Goal: Transaction & Acquisition: Purchase product/service

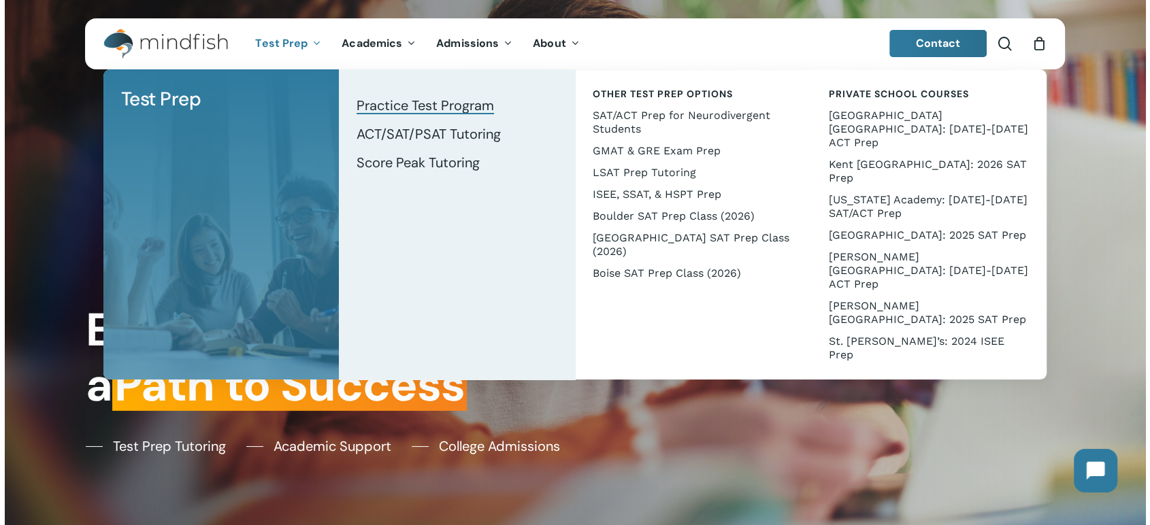
click at [386, 104] on span "Practice Test Program" at bounding box center [424, 106] width 137 height 18
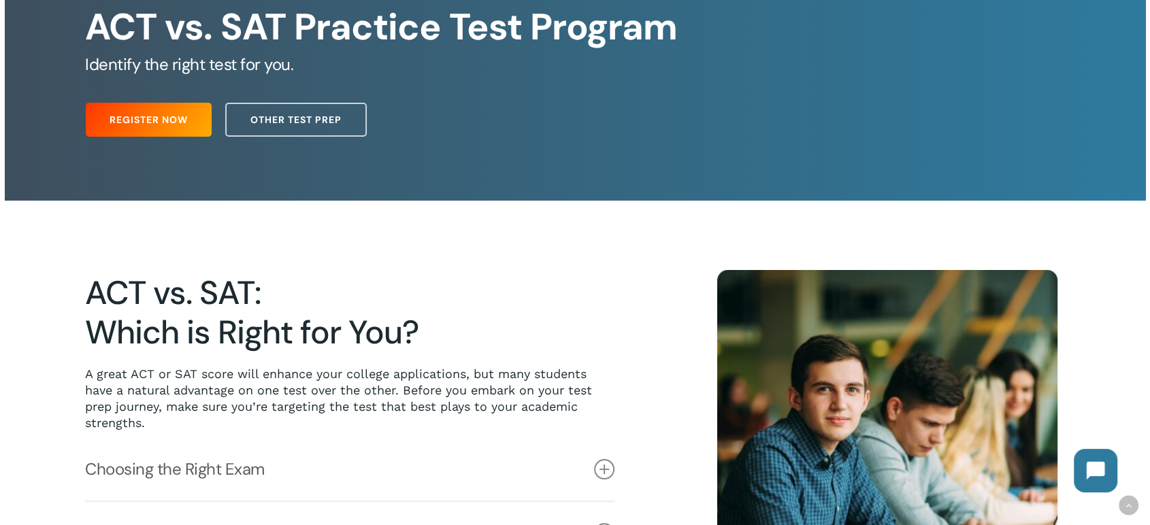
scroll to position [151, 0]
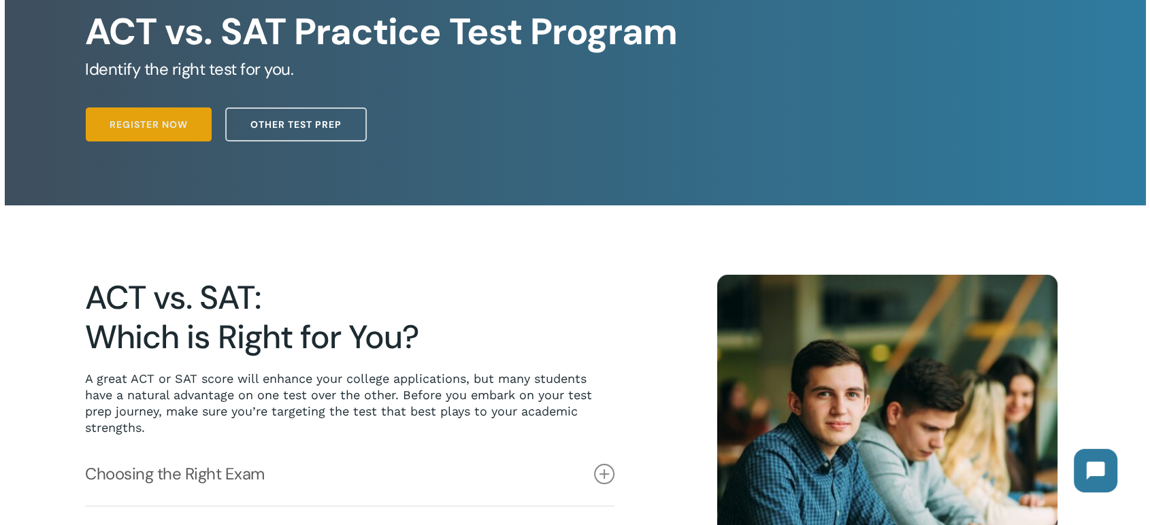
click at [140, 126] on span "Register Now" at bounding box center [149, 125] width 78 height 14
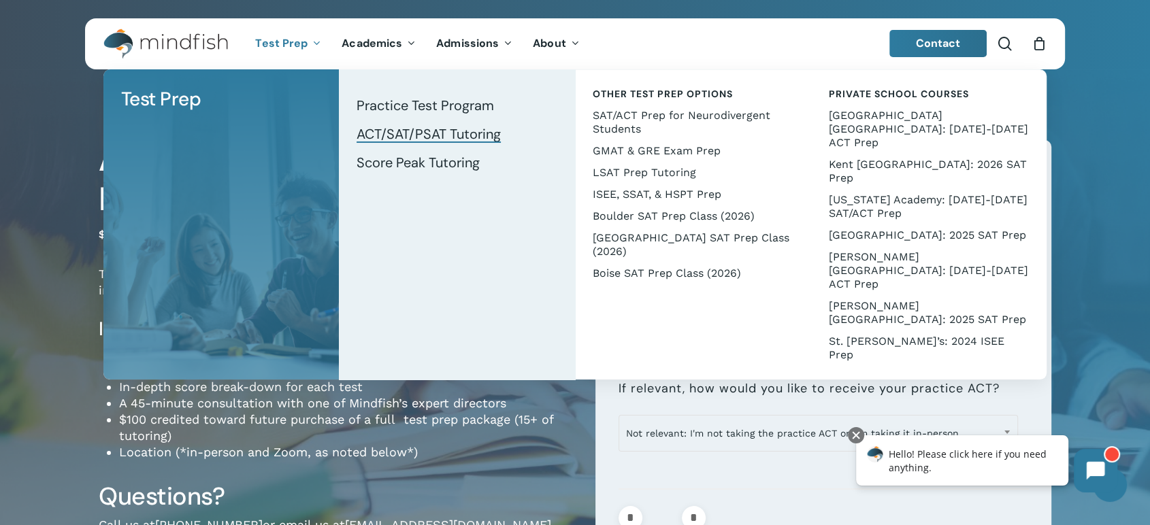
click at [413, 130] on span "ACT/SAT/PSAT Tutoring" at bounding box center [428, 134] width 144 height 18
click at [382, 107] on span "Practice Test Program" at bounding box center [424, 106] width 137 height 18
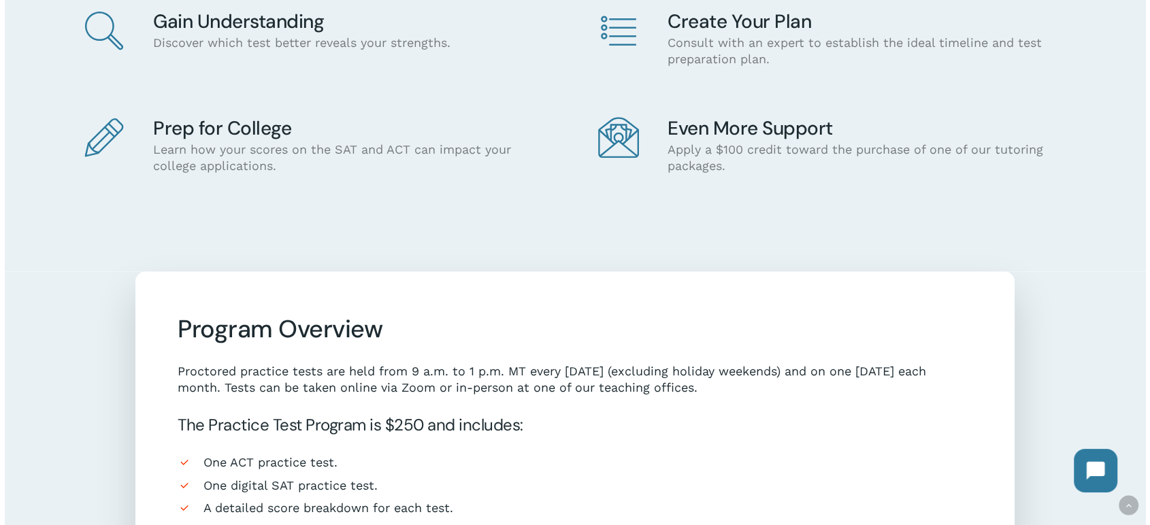
scroll to position [588, 0]
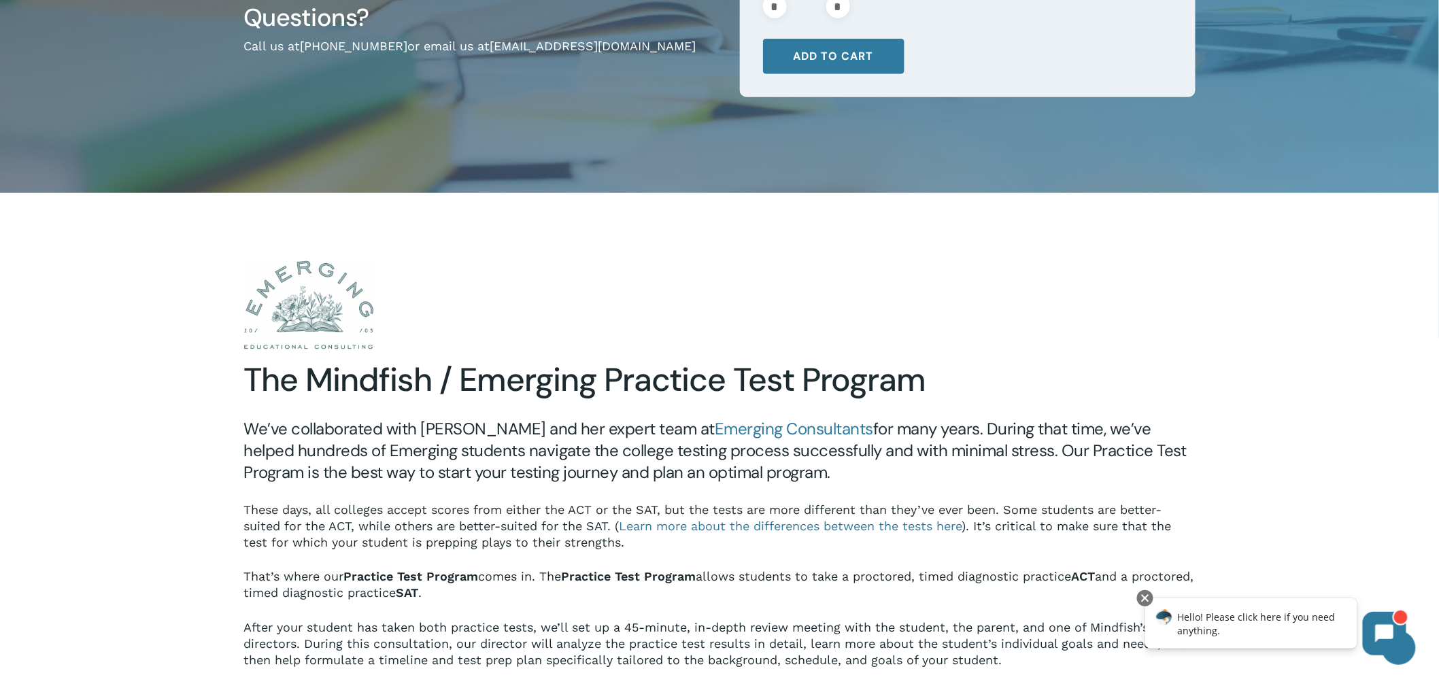
scroll to position [302, 0]
